Goal: Task Accomplishment & Management: Use online tool/utility

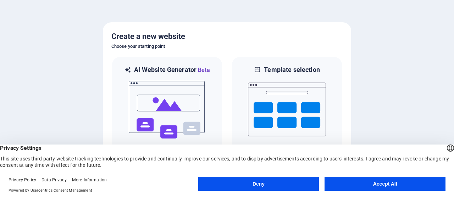
click at [294, 186] on button "Deny" at bounding box center [258, 184] width 121 height 14
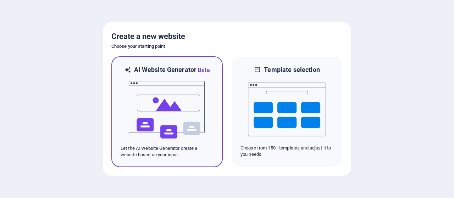
click at [163, 105] on img at bounding box center [167, 109] width 78 height 71
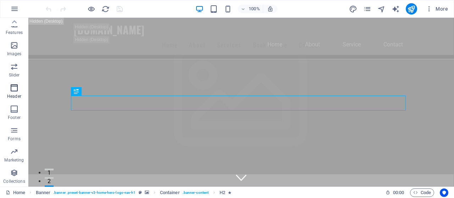
scroll to position [319, 0]
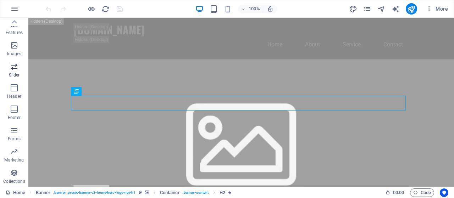
click at [10, 72] on span "Slider" at bounding box center [14, 70] width 28 height 17
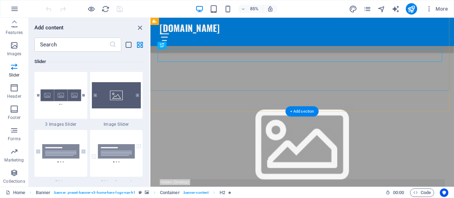
scroll to position [390, 0]
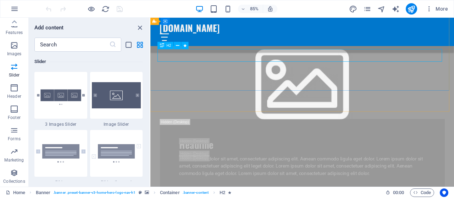
click at [159, 46] on div "H2" at bounding box center [165, 45] width 16 height 7
click at [293, 112] on div "+ Add section" at bounding box center [302, 111] width 33 height 10
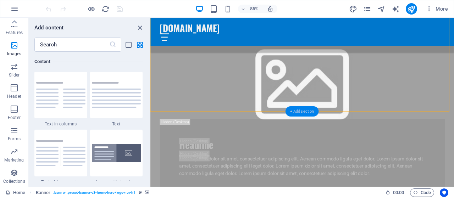
scroll to position [1241, 0]
click at [17, 87] on icon "button" at bounding box center [14, 88] width 9 height 9
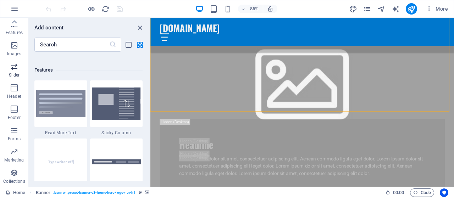
click at [11, 66] on icon "button" at bounding box center [14, 66] width 9 height 9
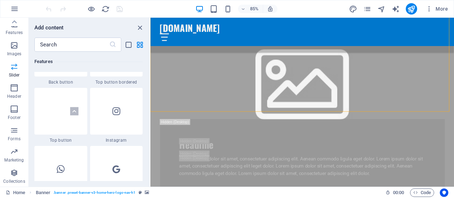
scroll to position [4021, 0]
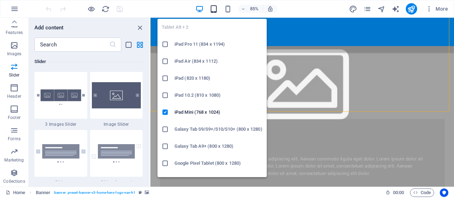
click at [214, 7] on icon "button" at bounding box center [214, 9] width 8 height 8
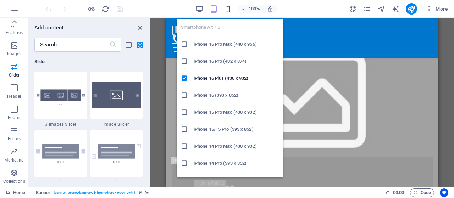
click at [228, 8] on icon "button" at bounding box center [228, 9] width 8 height 8
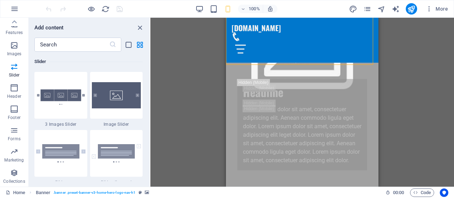
click at [195, 8] on div "100% More" at bounding box center [247, 8] width 407 height 11
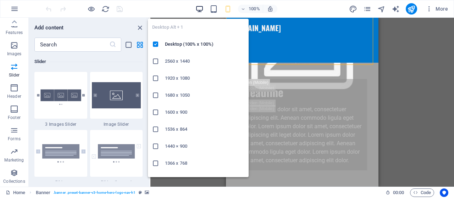
click at [199, 10] on icon "button" at bounding box center [199, 9] width 8 height 8
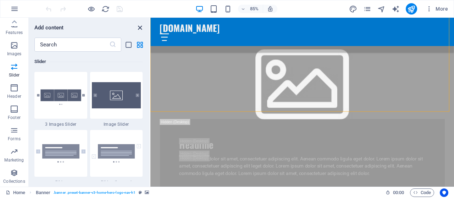
click at [140, 28] on icon "close panel" at bounding box center [140, 28] width 8 height 8
click at [260, 28] on div "mediaklins.com" at bounding box center [329, 29] width 335 height 13
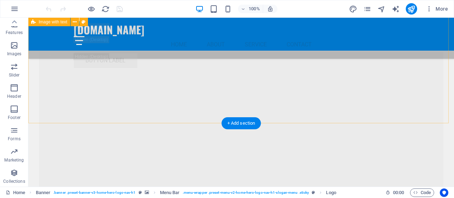
scroll to position [1270, 0]
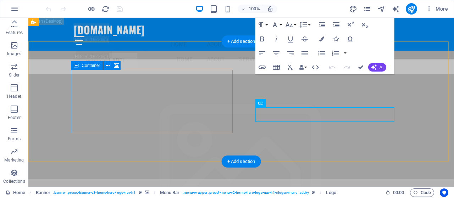
scroll to position [1199, 0]
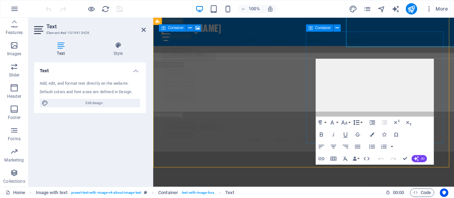
click at [358, 120] on icon "button" at bounding box center [356, 122] width 6 height 5
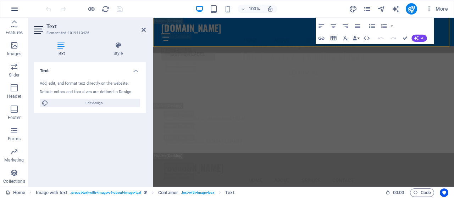
scroll to position [1423, 0]
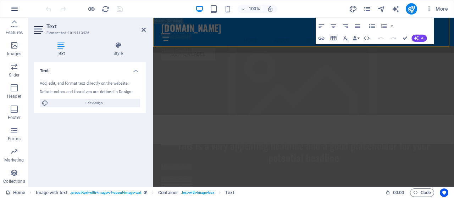
click at [13, 7] on icon "button" at bounding box center [14, 9] width 9 height 9
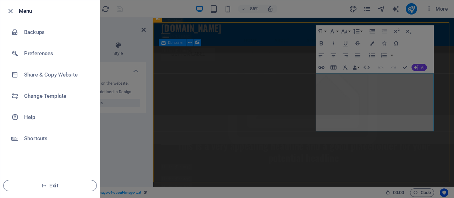
click at [116, 128] on div at bounding box center [227, 99] width 454 height 198
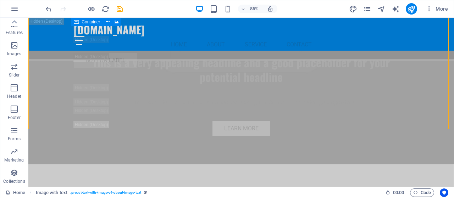
scroll to position [1264, 0]
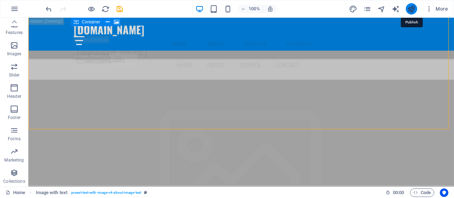
click at [410, 5] on icon "publish" at bounding box center [411, 9] width 8 height 8
checkbox input "false"
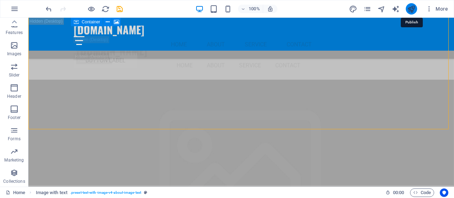
checkbox input "false"
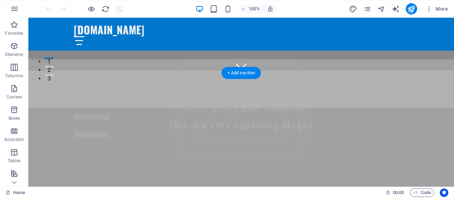
scroll to position [213, 0]
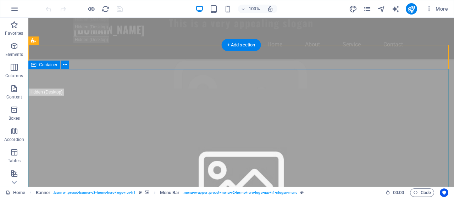
scroll to position [248, 0]
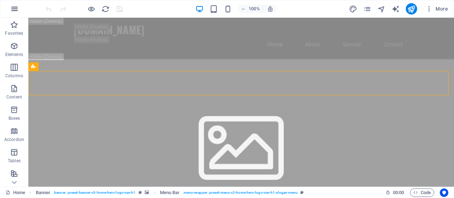
click at [19, 11] on button "button" at bounding box center [14, 8] width 17 height 17
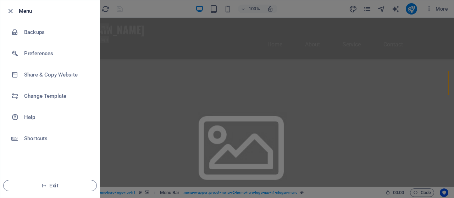
click at [162, 76] on div at bounding box center [227, 99] width 454 height 198
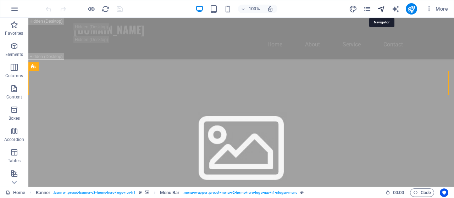
click at [384, 6] on icon "navigator" at bounding box center [381, 9] width 8 height 8
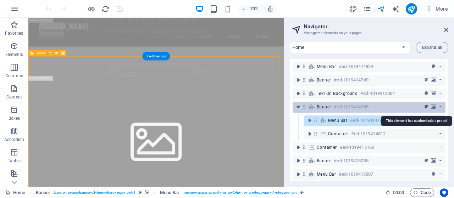
click at [426, 108] on icon "preset" at bounding box center [427, 107] width 4 height 5
click at [425, 105] on icon "preset" at bounding box center [427, 107] width 4 height 5
click at [343, 105] on h6 "#ed-1019414788" at bounding box center [351, 107] width 34 height 9
select select "vh"
select select "header"
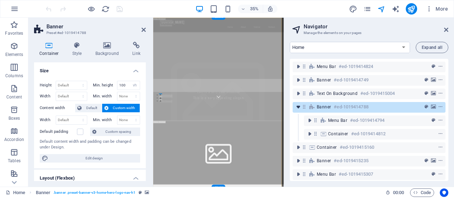
scroll to position [424, 0]
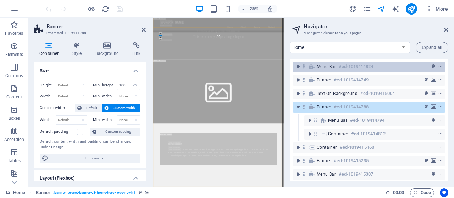
click at [368, 68] on h6 "#ed-1019414824" at bounding box center [356, 66] width 34 height 9
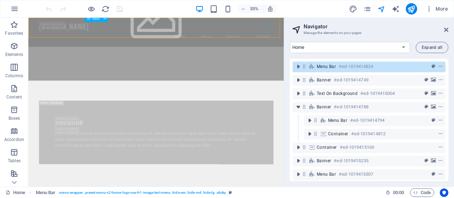
scroll to position [196, 0]
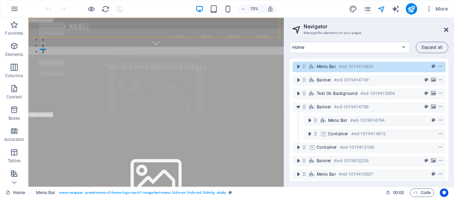
click at [448, 31] on icon at bounding box center [446, 30] width 4 height 6
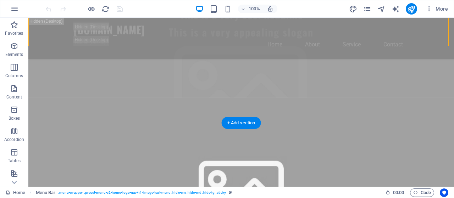
click at [343, 101] on figure at bounding box center [241, 189] width 426 height 182
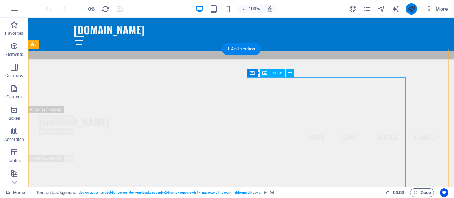
click at [413, 11] on icon "publish" at bounding box center [411, 9] width 8 height 8
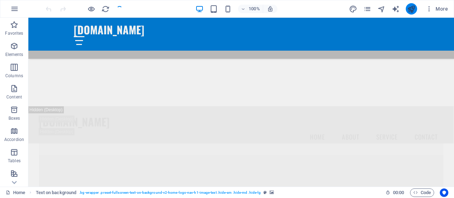
scroll to position [693, 0]
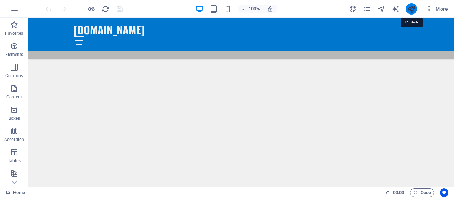
click at [413, 11] on icon "publish" at bounding box center [411, 9] width 8 height 8
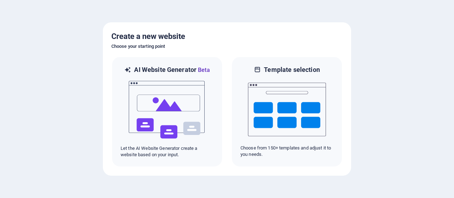
click at [81, 105] on div at bounding box center [227, 99] width 454 height 198
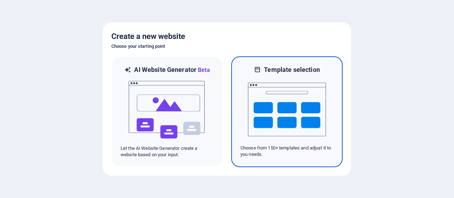
click at [278, 116] on img at bounding box center [287, 109] width 78 height 71
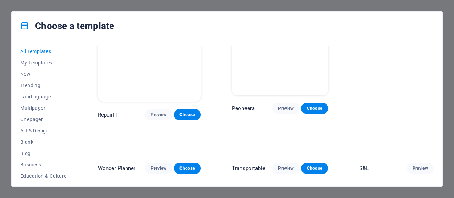
scroll to position [213, 0]
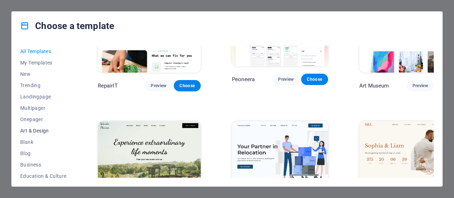
click at [47, 131] on span "Art & Design" at bounding box center [43, 131] width 46 height 6
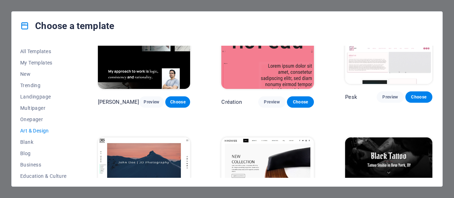
scroll to position [0, 0]
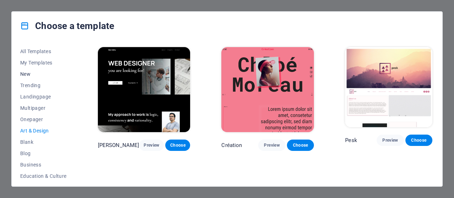
click at [32, 77] on button "New" at bounding box center [43, 73] width 46 height 11
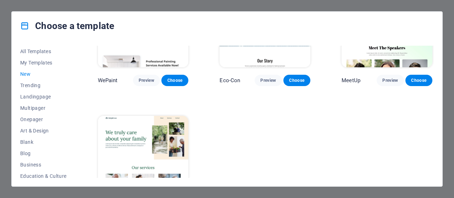
scroll to position [501, 0]
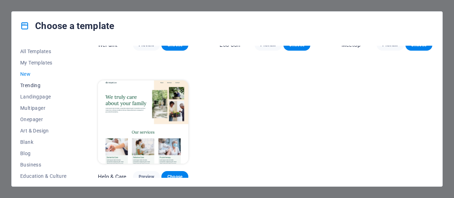
click at [22, 84] on span "Trending" at bounding box center [43, 86] width 46 height 6
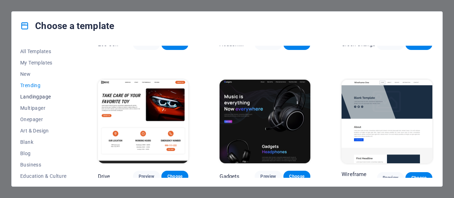
click at [35, 98] on span "Landingpage" at bounding box center [43, 97] width 46 height 6
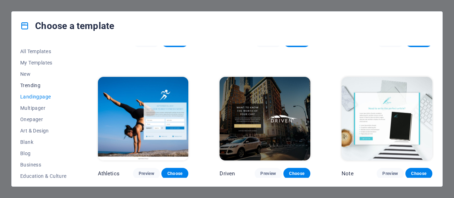
click at [37, 85] on span "Trending" at bounding box center [43, 86] width 46 height 6
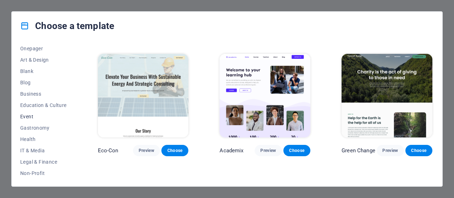
scroll to position [106, 0]
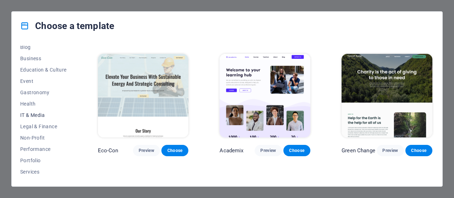
click at [38, 117] on span "IT & Media" at bounding box center [43, 115] width 46 height 6
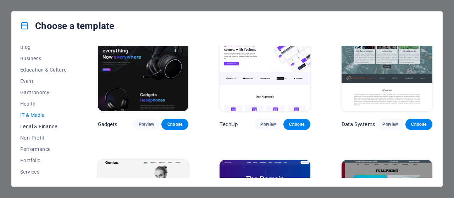
scroll to position [151, 0]
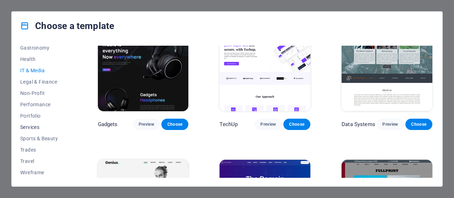
click at [40, 126] on span "Services" at bounding box center [43, 128] width 46 height 6
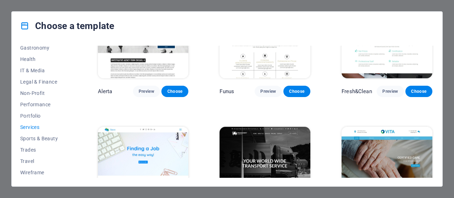
scroll to position [793, 0]
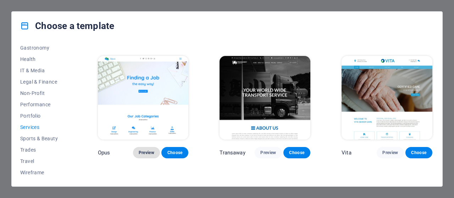
click at [149, 150] on span "Preview" at bounding box center [147, 153] width 16 height 6
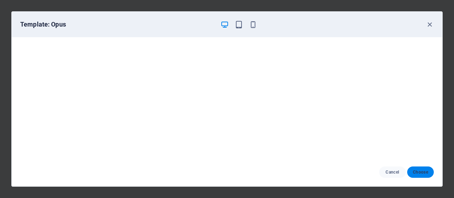
click at [411, 171] on button "Choose" at bounding box center [420, 172] width 27 height 11
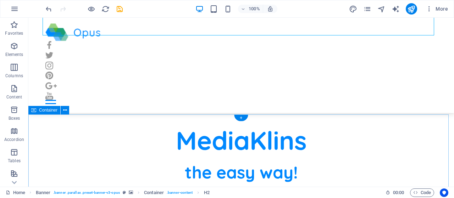
scroll to position [177, 0]
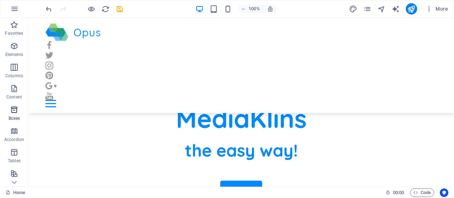
click at [13, 111] on icon "button" at bounding box center [14, 110] width 9 height 9
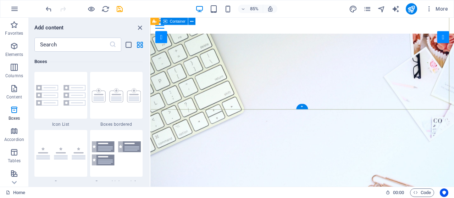
scroll to position [0, 0]
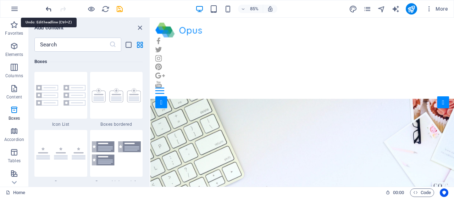
click at [47, 10] on icon "undo" at bounding box center [49, 9] width 8 height 8
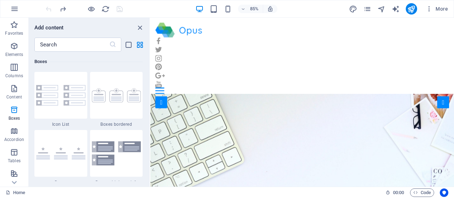
click at [47, 10] on div at bounding box center [83, 8] width 79 height 11
click at [15, 6] on icon "button" at bounding box center [14, 9] width 9 height 9
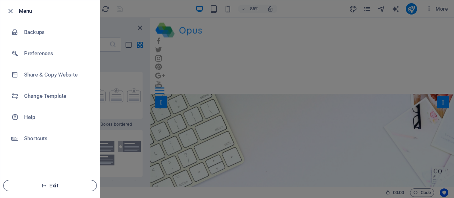
click at [57, 187] on span "Exit" at bounding box center [50, 186] width 82 height 6
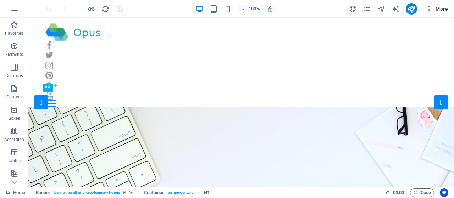
click at [426, 8] on icon "button" at bounding box center [429, 8] width 7 height 7
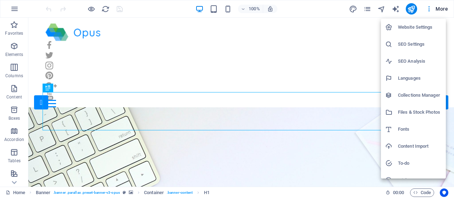
click at [442, 12] on div at bounding box center [227, 99] width 454 height 198
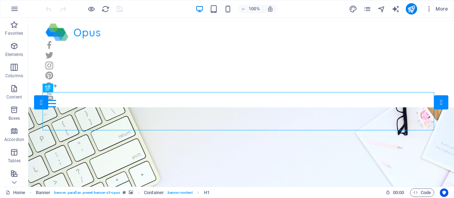
click at [442, 12] on span "More" at bounding box center [437, 8] width 22 height 7
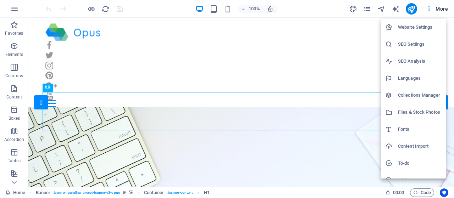
click at [352, 33] on div at bounding box center [227, 99] width 454 height 198
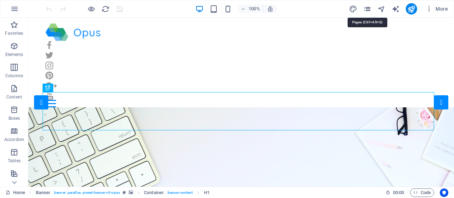
click at [369, 7] on icon "pages" at bounding box center [367, 9] width 8 height 8
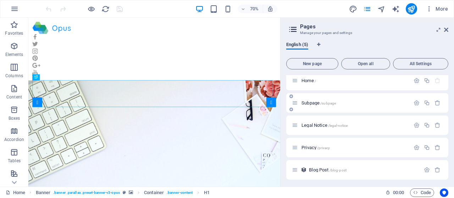
scroll to position [6, 0]
drag, startPoint x: 309, startPoint y: 144, endPoint x: 306, endPoint y: 131, distance: 13.7
click at [308, 130] on div "Home / Subpage /subpage Legal Notice /legal-notice Privacy /privacy Blog Post /…" at bounding box center [367, 124] width 162 height 109
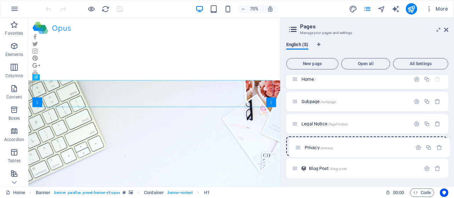
click at [300, 144] on div "Home / Subpage /subpage Legal Notice /legal-notice Privacy /privacy Blog Post /…" at bounding box center [367, 124] width 162 height 109
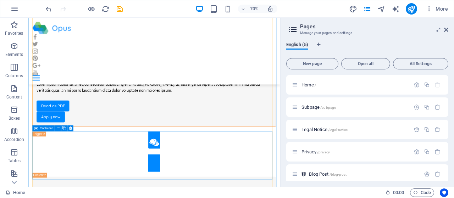
scroll to position [1206, 0]
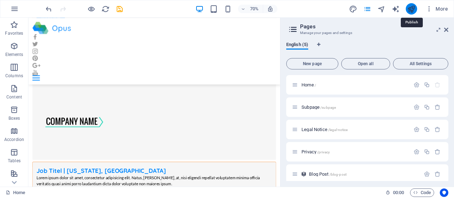
click at [408, 10] on icon "publish" at bounding box center [411, 9] width 8 height 8
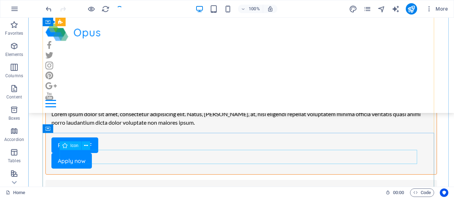
scroll to position [1075, 0]
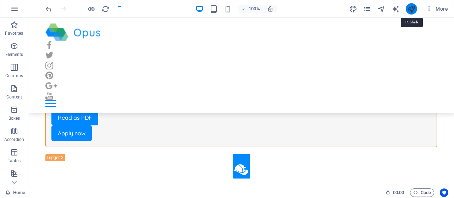
click at [414, 5] on icon "publish" at bounding box center [411, 9] width 8 height 8
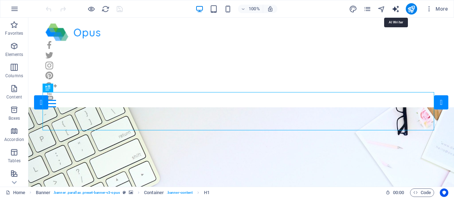
click at [397, 9] on icon "text_generator" at bounding box center [396, 9] width 8 height 8
select select "English"
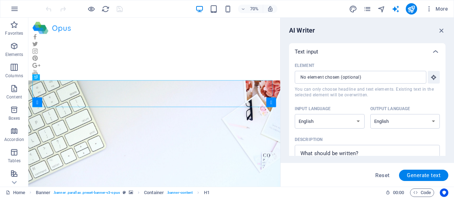
click at [335, 70] on div "Element" at bounding box center [366, 65] width 142 height 11
click at [335, 71] on input "Element ​ You can only choose headline and text elements. Existing text in the …" at bounding box center [358, 77] width 127 height 13
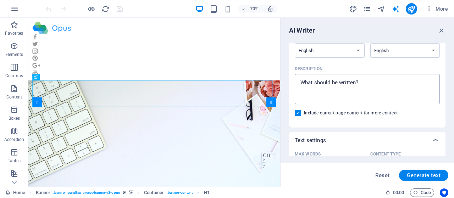
scroll to position [35, 0]
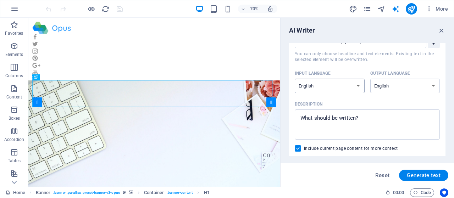
click at [357, 88] on select "Albanian Arabic Armenian Awadhi Azerbaijani Bashkir Basque Belarusian Bengali B…" at bounding box center [330, 86] width 70 height 15
select select "Portuguese"
click at [295, 79] on select "Albanian Arabic Armenian Awadhi Azerbaijani Bashkir Basque Belarusian Bengali B…" at bounding box center [330, 86] width 70 height 15
click at [408, 86] on select "Albanian Arabic Armenian Awadhi Azerbaijani Bashkir Basque Belarusian Bengali B…" at bounding box center [405, 86] width 70 height 15
select select "Portuguese"
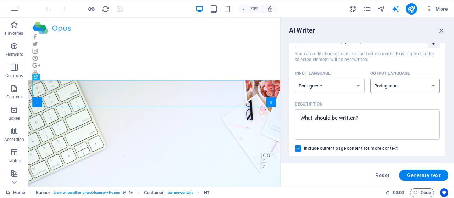
click at [370, 79] on select "Albanian Arabic Armenian Awadhi Azerbaijani Bashkir Basque Belarusian Bengali B…" at bounding box center [405, 86] width 70 height 15
click at [367, 109] on div "Description" at bounding box center [366, 104] width 142 height 11
click at [367, 113] on textarea "Description x ​" at bounding box center [367, 124] width 138 height 23
click at [425, 176] on span "Generate text" at bounding box center [424, 176] width 34 height 6
type textarea "x"
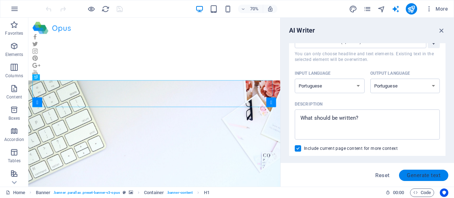
type textarea "x"
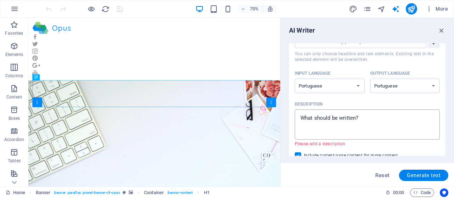
type textarea "x"
click at [347, 115] on textarea "Description x ​ Please add a description" at bounding box center [367, 124] width 138 height 23
type textarea "O"
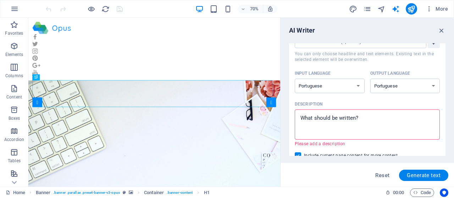
type textarea "x"
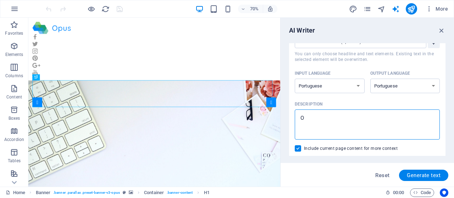
type textarea "Or"
type textarea "x"
type textarea "Ori"
type textarea "x"
type textarea "Orie"
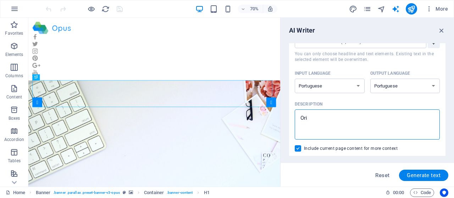
type textarea "x"
type textarea "Orieg"
type textarea "x"
type textarea "Oriegm"
type textarea "x"
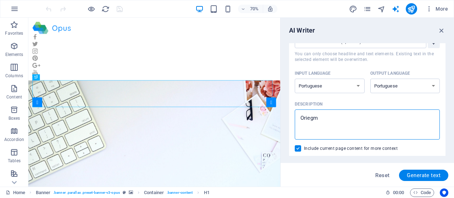
type textarea "Oriegm"
type textarea "x"
type textarea "Oriegm d"
type textarea "x"
type textarea "Oriegm da"
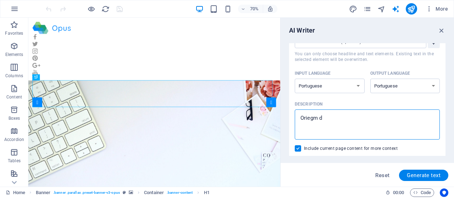
type textarea "x"
type textarea "Oriegm da"
type textarea "x"
type textarea "Oriegm da e"
type textarea "x"
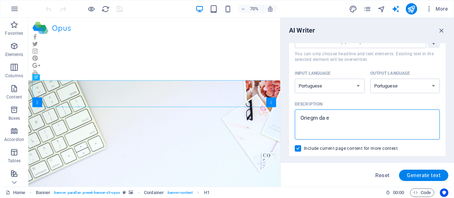
type textarea "Oriegm da em"
type textarea "x"
type textarea "Oriegm da emp"
type textarea "x"
type textarea "Oriegm da empr"
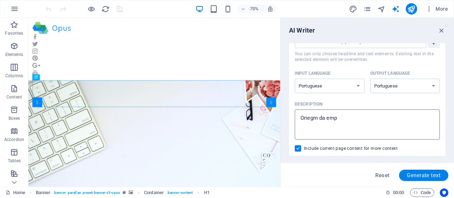
type textarea "x"
type textarea "Oriegm da empre"
type textarea "x"
type textarea "Oriegm da emprea"
type textarea "x"
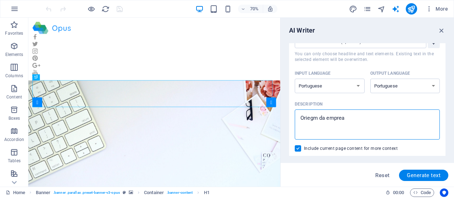
type textarea "Oriegm da emprea"
click at [423, 176] on span "Generate text" at bounding box center [424, 176] width 34 height 6
type textarea "x"
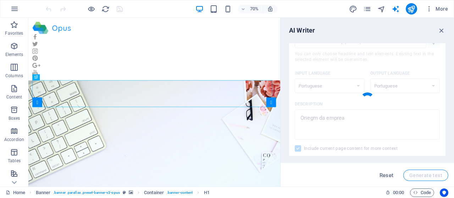
type textarea "x"
type textarea "A nossa empresa se destaca como uma plataforma acessível para a busca de empreg…"
type textarea "x"
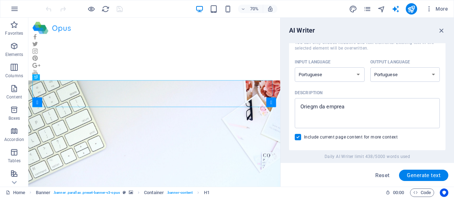
scroll to position [71, 0]
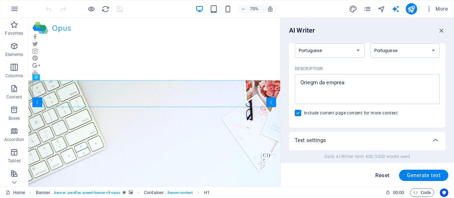
click at [386, 175] on span "Reset" at bounding box center [382, 176] width 14 height 6
select select "English"
type textarea "x"
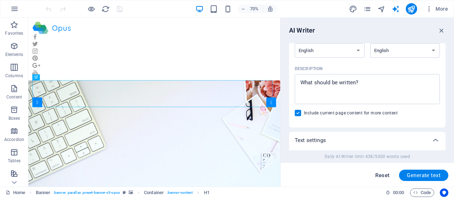
click at [378, 176] on span "Reset" at bounding box center [382, 176] width 14 height 6
type textarea "x"
click at [378, 176] on span "Reset" at bounding box center [382, 176] width 14 height 6
type textarea "x"
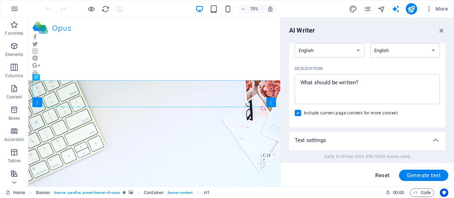
type textarea "x"
click at [378, 176] on span "Reset" at bounding box center [382, 176] width 14 height 6
type textarea "x"
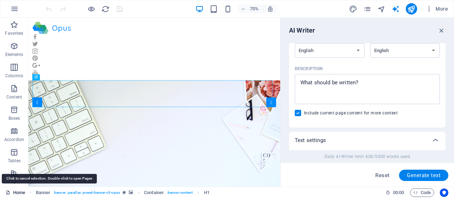
click at [9, 190] on link "Home" at bounding box center [16, 193] width 20 height 9
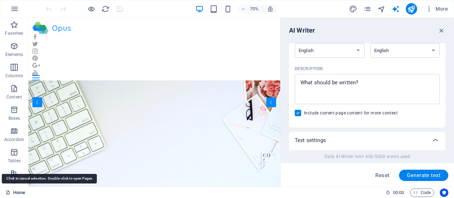
click at [9, 190] on link "Home" at bounding box center [16, 193] width 20 height 9
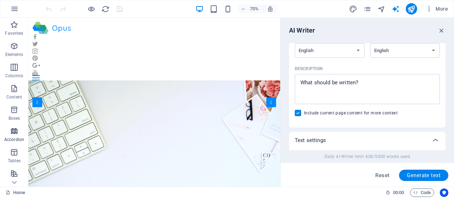
scroll to position [150, 0]
click at [16, 10] on icon "button" at bounding box center [14, 9] width 9 height 9
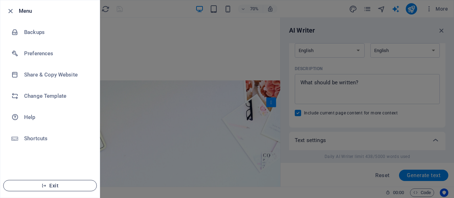
click at [40, 185] on span "Exit" at bounding box center [50, 186] width 82 height 6
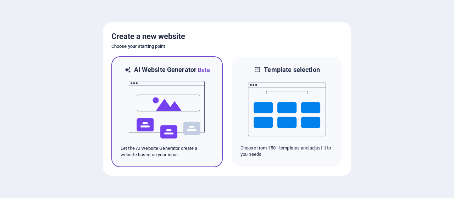
click at [169, 103] on img at bounding box center [167, 109] width 78 height 71
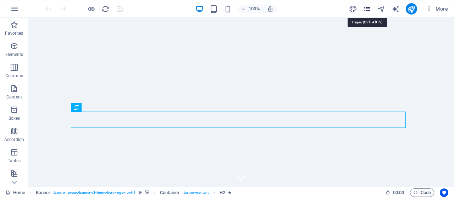
click at [370, 9] on icon "pages" at bounding box center [367, 9] width 8 height 8
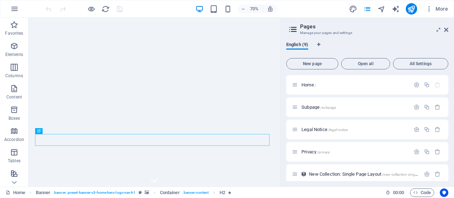
click at [351, 14] on div "More" at bounding box center [400, 8] width 102 height 11
click at [351, 13] on div "More" at bounding box center [400, 8] width 102 height 11
click at [353, 7] on icon "design" at bounding box center [353, 9] width 8 height 8
select select "px"
select select "200"
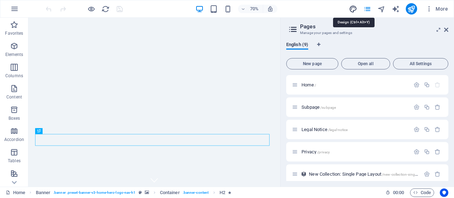
select select "px"
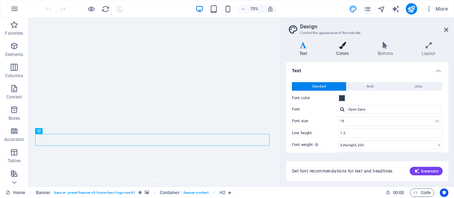
click at [355, 49] on icon at bounding box center [342, 45] width 39 height 7
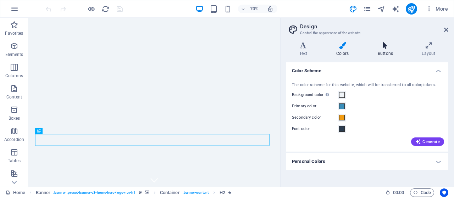
click at [384, 43] on icon at bounding box center [385, 45] width 41 height 7
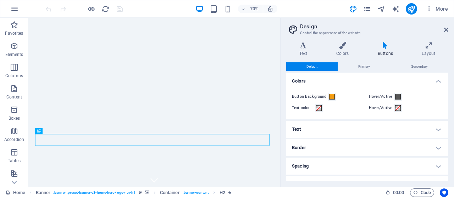
scroll to position [49, 0]
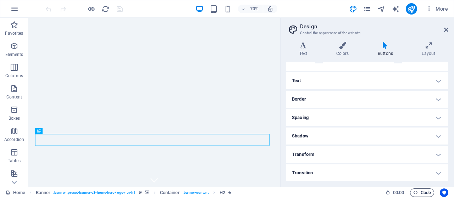
click at [422, 196] on span "Code" at bounding box center [422, 193] width 18 height 9
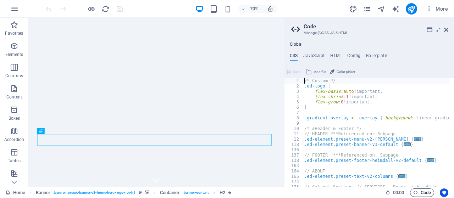
click at [419, 191] on span "Code" at bounding box center [422, 193] width 18 height 9
click at [337, 54] on h4 "HTML" at bounding box center [336, 57] width 12 height 8
type textarea "<a href="#main-content" class="wv-link-content button">Skip to main content</a>"
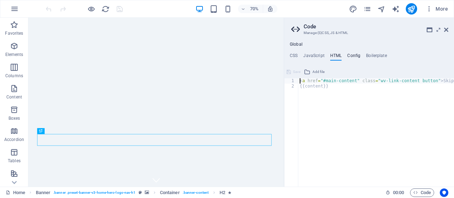
click at [354, 56] on h4 "Config" at bounding box center [353, 57] width 13 height 8
type textarea "$color-background: #F0F4F8;"
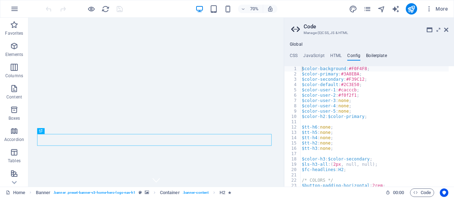
click at [372, 55] on h4 "Boilerplate" at bounding box center [376, 57] width 21 height 8
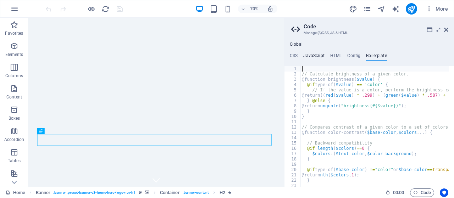
click at [320, 54] on h4 "JavaScript" at bounding box center [313, 57] width 21 height 8
type textarea "/* JS for preset "Menu V2" */"
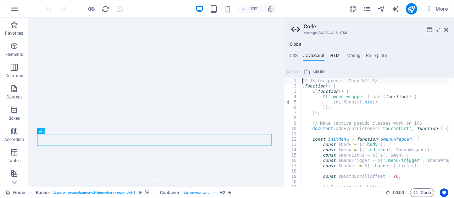
click at [335, 55] on h4 "HTML" at bounding box center [336, 57] width 12 height 8
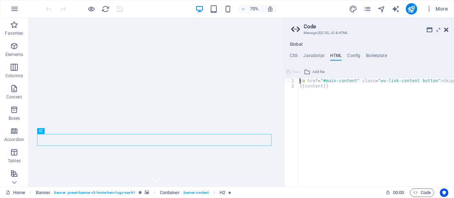
click at [448, 28] on icon at bounding box center [446, 30] width 4 height 6
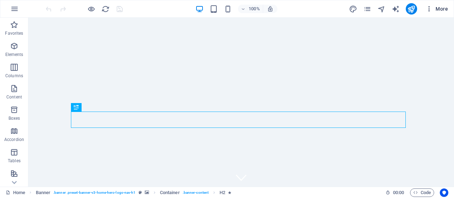
click at [442, 8] on span "More" at bounding box center [437, 8] width 22 height 7
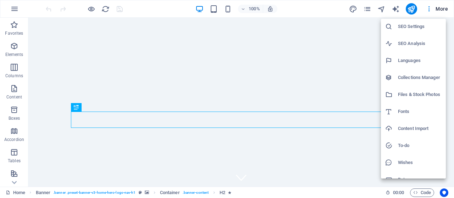
scroll to position [27, 0]
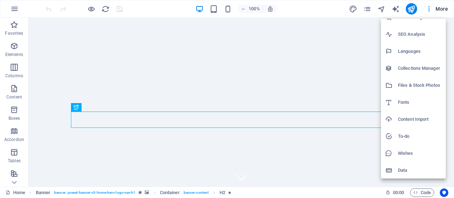
click at [365, 35] on div at bounding box center [227, 99] width 454 height 198
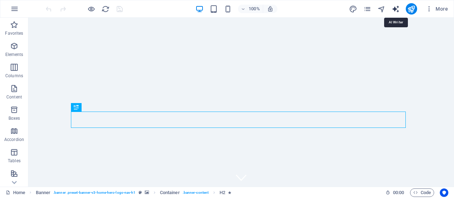
click at [398, 6] on icon "text_generator" at bounding box center [396, 9] width 8 height 8
select select "English"
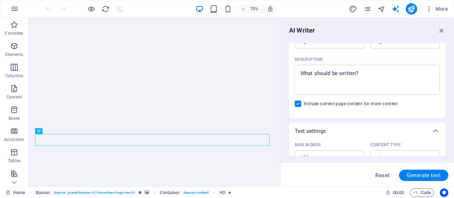
scroll to position [46, 0]
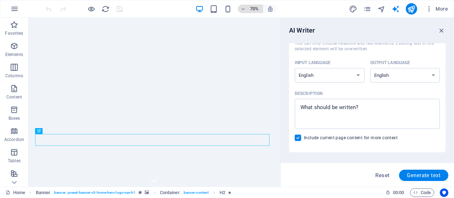
click at [252, 6] on h6 "70%" at bounding box center [254, 9] width 11 height 9
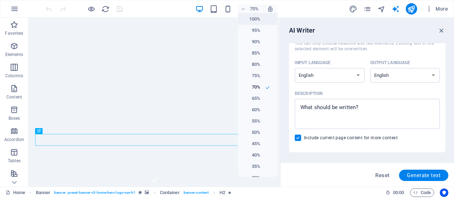
click at [259, 22] on li "100%" at bounding box center [257, 18] width 39 height 11
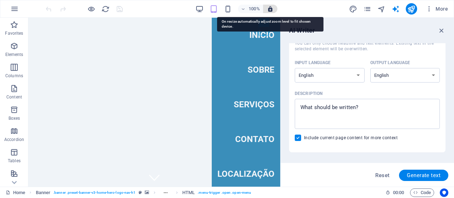
click at [270, 8] on icon "button" at bounding box center [270, 9] width 6 height 6
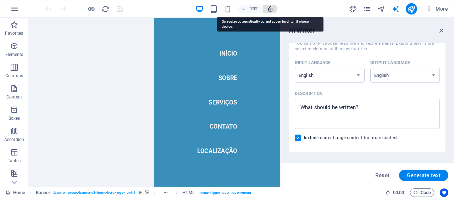
click at [270, 8] on icon "button" at bounding box center [270, 9] width 6 height 6
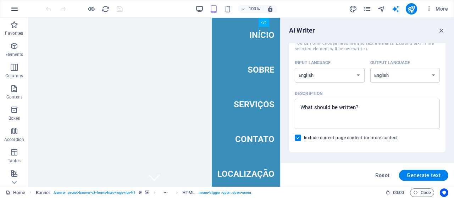
click at [17, 9] on icon "button" at bounding box center [14, 9] width 9 height 9
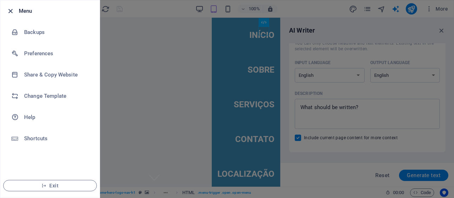
click at [9, 10] on icon "button" at bounding box center [10, 11] width 8 height 8
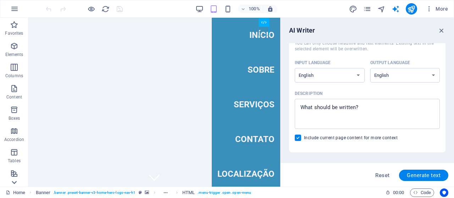
click at [15, 181] on icon at bounding box center [14, 183] width 10 height 10
click at [15, 181] on p "Collections" at bounding box center [14, 182] width 22 height 6
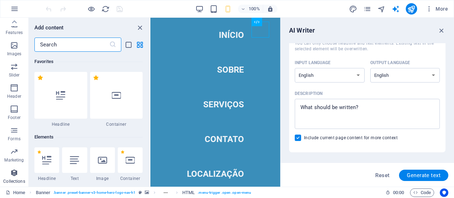
click at [16, 179] on p "Collections" at bounding box center [14, 182] width 22 height 6
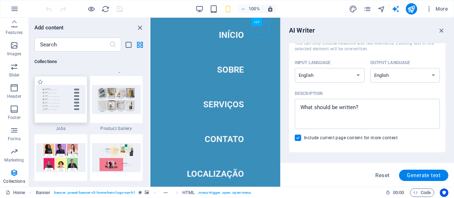
scroll to position [6671, 0]
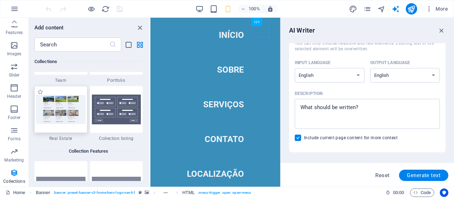
click at [63, 110] on img at bounding box center [60, 109] width 49 height 29
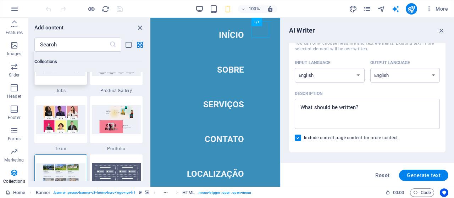
scroll to position [6564, 0]
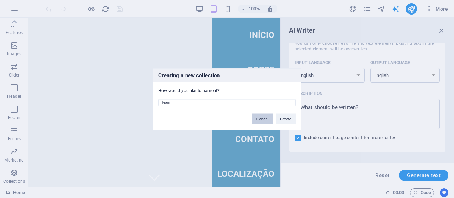
click at [272, 120] on button "Cancel" at bounding box center [262, 119] width 21 height 11
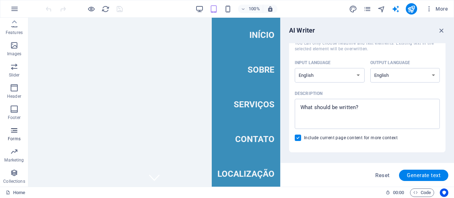
click at [20, 129] on span "Forms" at bounding box center [14, 134] width 28 height 17
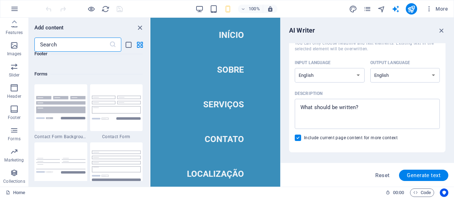
scroll to position [5179, 0]
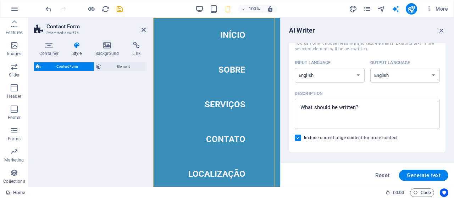
select select "rem"
select select "preset-contact-form-v3-row"
